Goal: Task Accomplishment & Management: Use online tool/utility

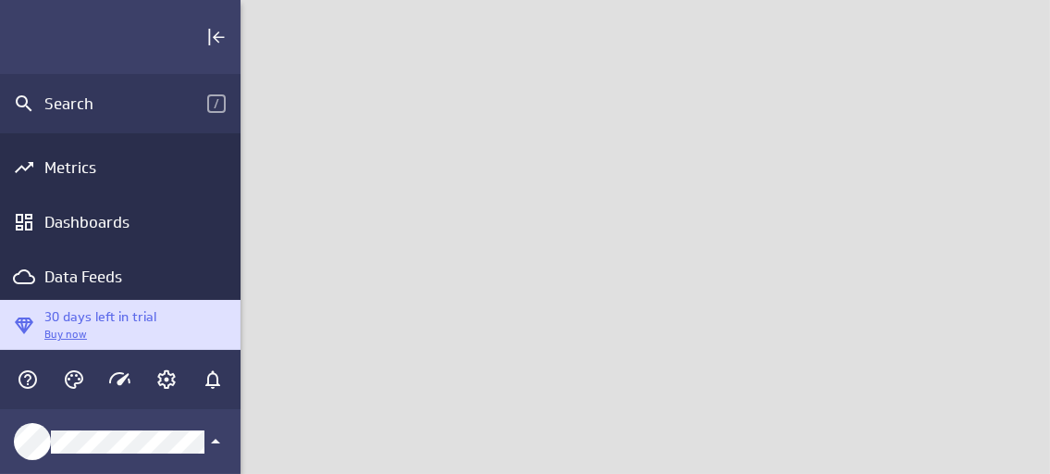
scroll to position [502, 838]
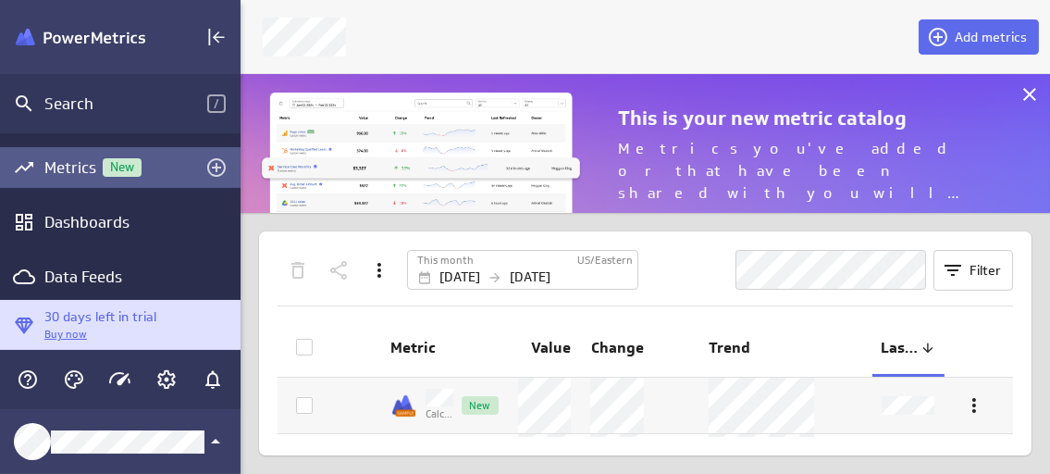
scroll to position [167, 838]
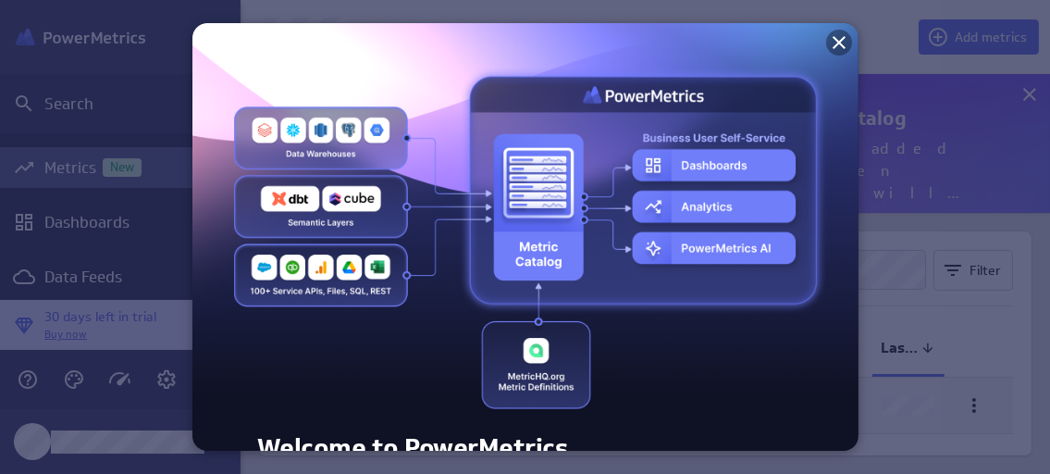
click at [834, 44] on icon at bounding box center [839, 42] width 13 height 13
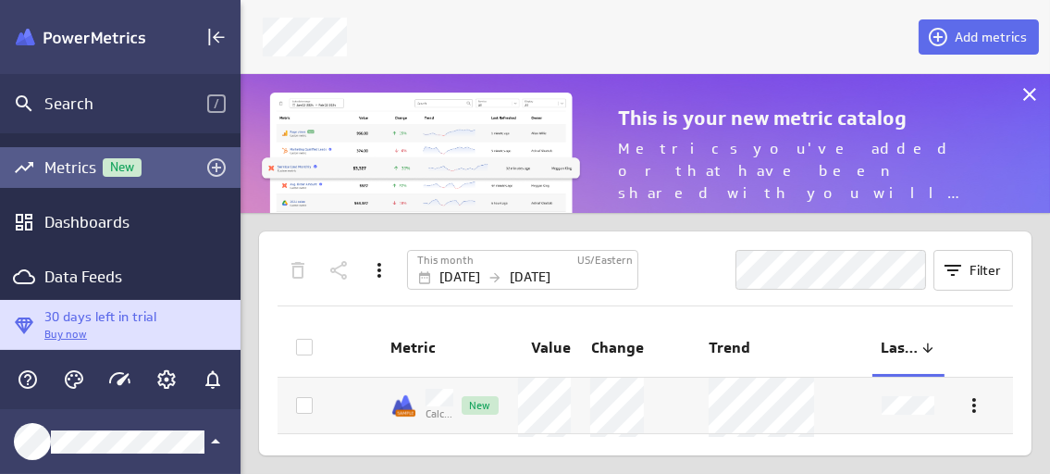
click at [9, 1] on div "Main Menu" at bounding box center [120, 37] width 241 height 74
click at [15, 11] on div "Main Menu" at bounding box center [120, 37] width 241 height 74
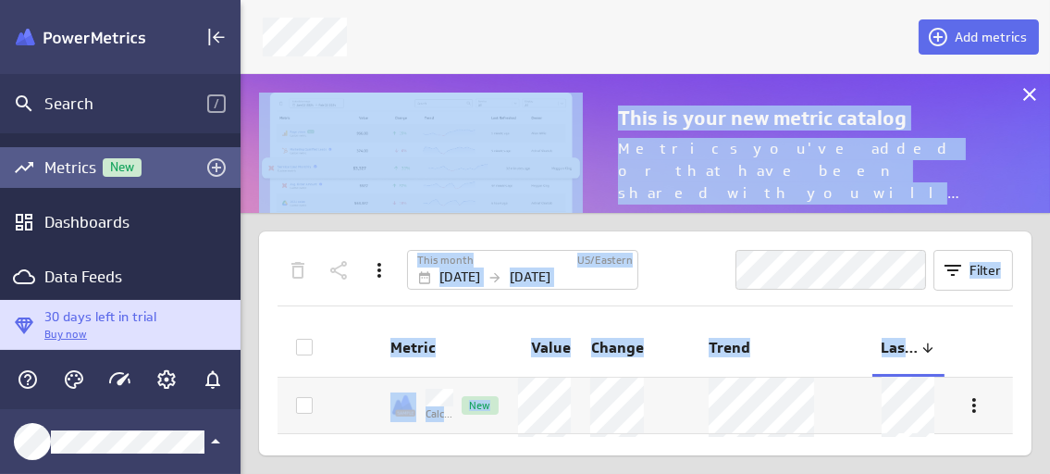
drag, startPoint x: 1046, startPoint y: 57, endPoint x: 1044, endPoint y: 393, distance: 335.8
click at [1044, 393] on div "Add metrics This is your new metric catalog Metrics you've added or that have b…" at bounding box center [645, 237] width 809 height 474
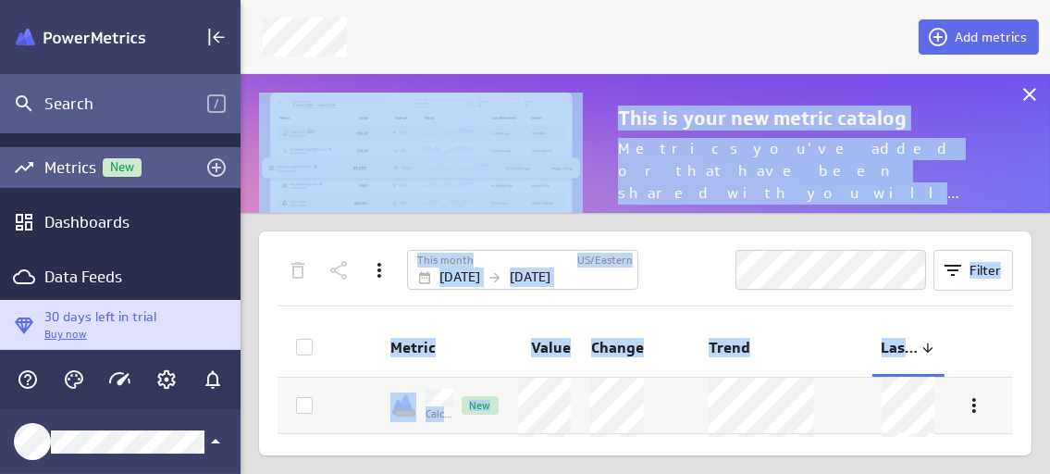
click at [68, 102] on div "Search" at bounding box center [125, 103] width 163 height 20
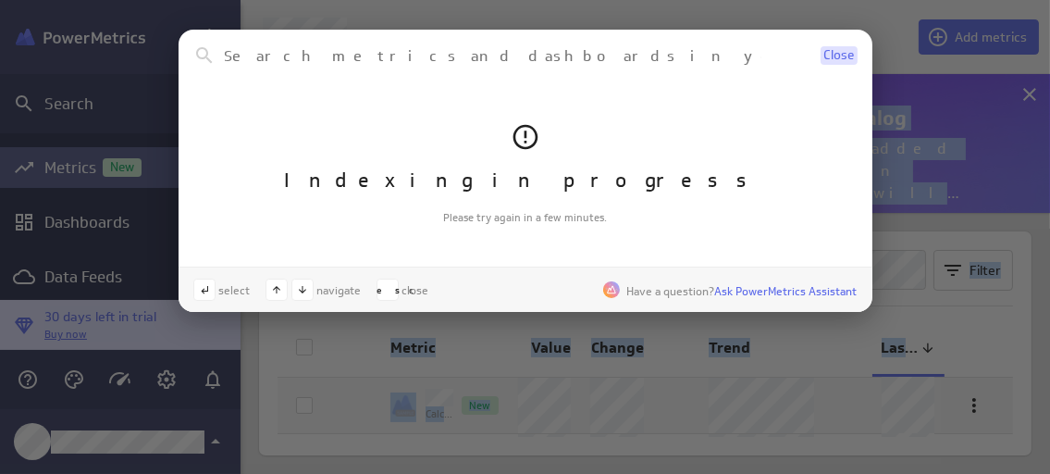
click at [841, 50] on span "Close" at bounding box center [838, 55] width 31 height 13
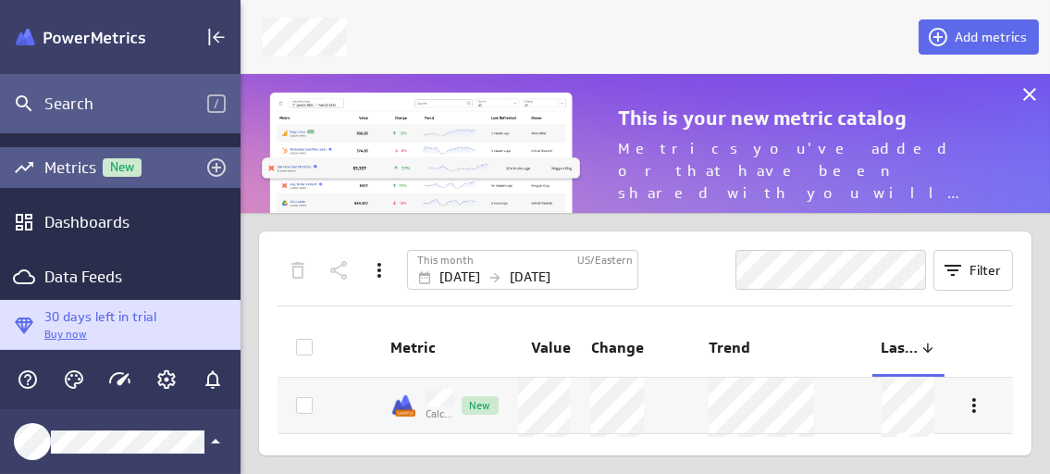
drag, startPoint x: 223, startPoint y: 97, endPoint x: 237, endPoint y: 104, distance: 15.3
click at [237, 104] on div "Search /" at bounding box center [120, 103] width 241 height 59
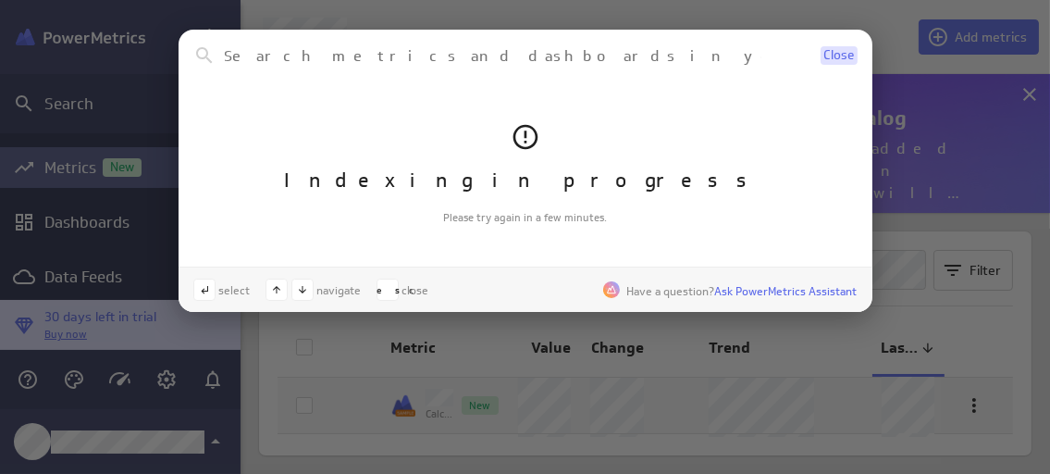
click at [833, 56] on span "Close" at bounding box center [838, 55] width 31 height 13
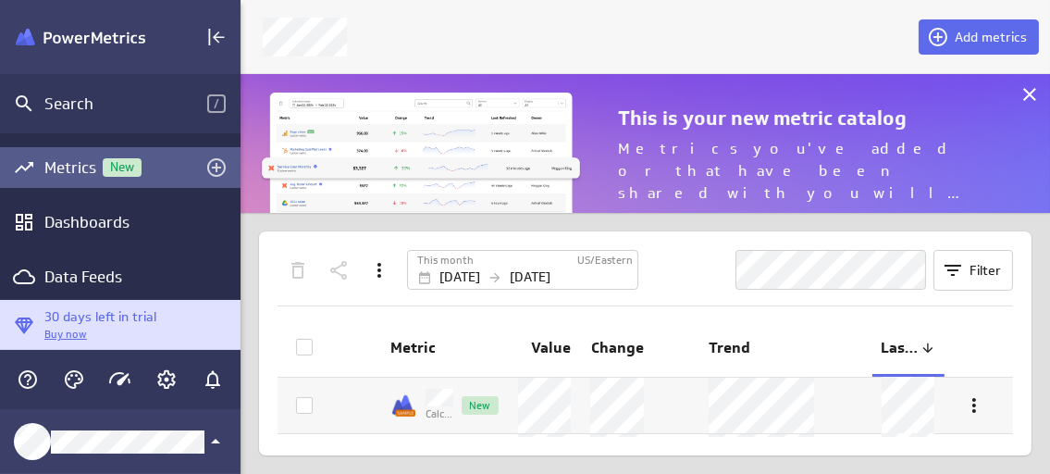
drag, startPoint x: 1016, startPoint y: 0, endPoint x: 572, endPoint y: 43, distance: 446.0
click at [558, 46] on div at bounding box center [583, 37] width 663 height 39
